Goal: Transaction & Acquisition: Purchase product/service

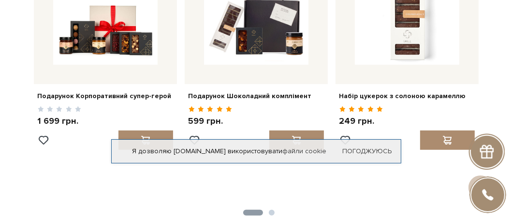
scroll to position [332, 0]
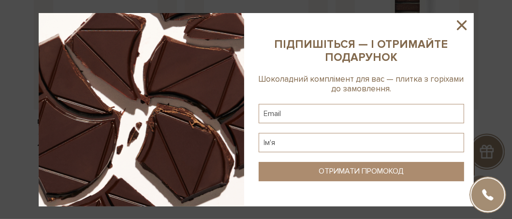
click at [462, 18] on icon at bounding box center [462, 25] width 16 height 16
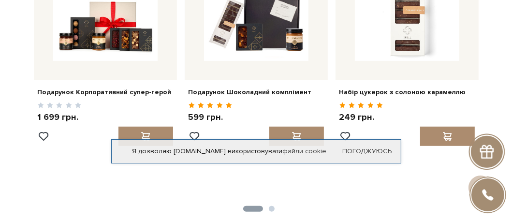
scroll to position [357, 0]
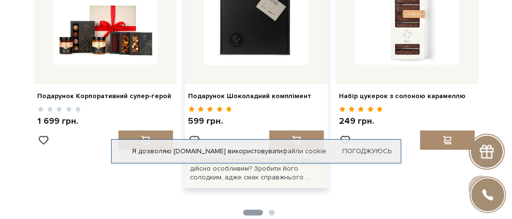
click at [266, 48] on img at bounding box center [256, 12] width 104 height 104
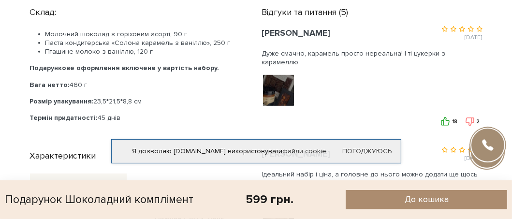
scroll to position [408, 0]
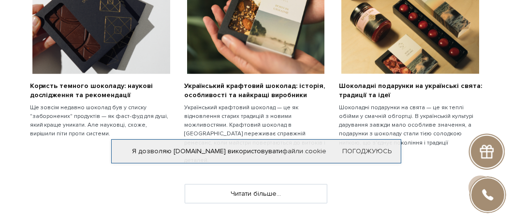
scroll to position [689, 0]
